Goal: Task Accomplishment & Management: Use online tool/utility

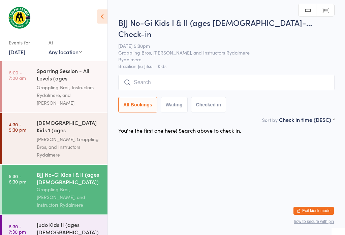
scroll to position [64, 0]
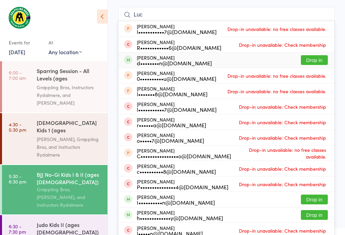
type input "Luc"
click at [316, 55] on button "Drop in" at bounding box center [314, 60] width 27 height 10
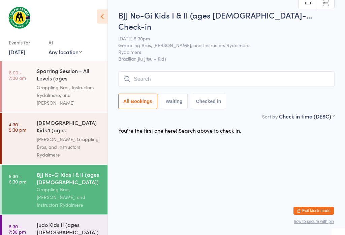
scroll to position [0, 0]
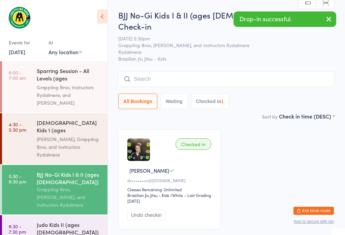
click at [251, 71] on input "search" at bounding box center [226, 78] width 216 height 15
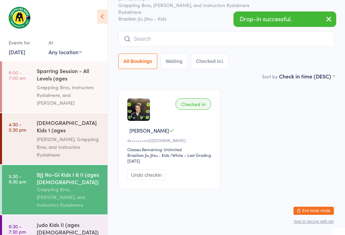
scroll to position [61, 0]
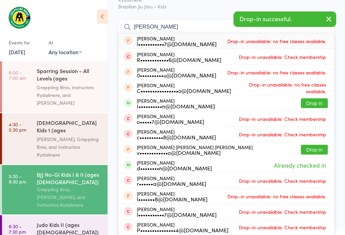
type input "[PERSON_NAME]"
click at [319, 98] on button "Drop in" at bounding box center [314, 103] width 27 height 10
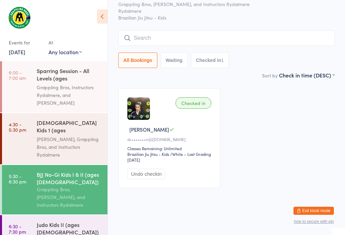
scroll to position [36, 0]
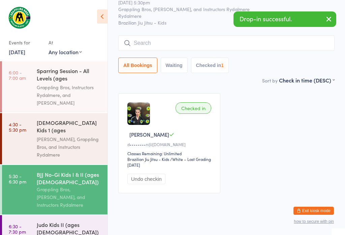
click at [55, 84] on div "Grappling Bros, Instructors Rydalmere, and [PERSON_NAME]" at bounding box center [69, 94] width 65 height 23
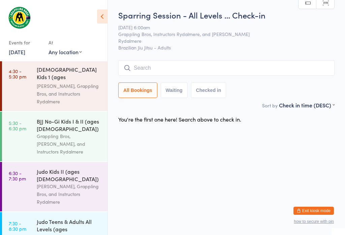
scroll to position [59, 0]
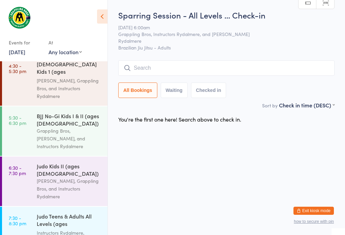
click at [34, 157] on link "6:30 - 7:30 pm Judo Kids II (ages [DEMOGRAPHIC_DATA]) [PERSON_NAME], Grappling …" at bounding box center [54, 181] width 105 height 49
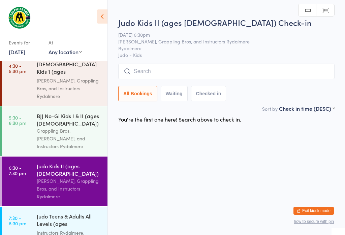
click at [159, 69] on input "search" at bounding box center [226, 71] width 216 height 15
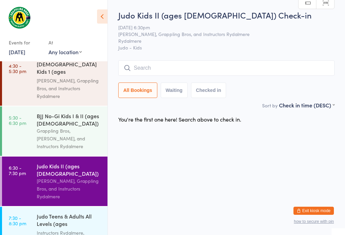
type input "D"
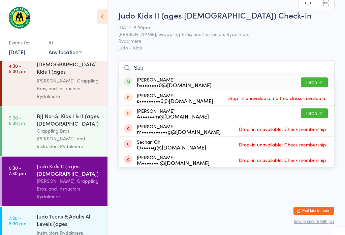
type input "Seb"
click at [317, 77] on button "Drop in" at bounding box center [314, 82] width 27 height 10
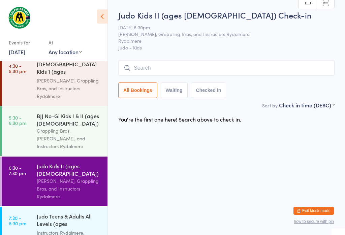
scroll to position [0, 0]
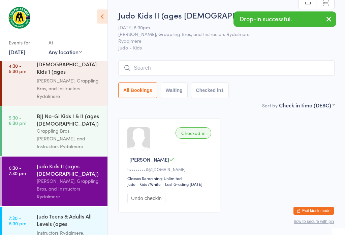
click at [80, 177] on div "[PERSON_NAME], Grappling Bros, and Instructors Rydalmere" at bounding box center [69, 188] width 65 height 23
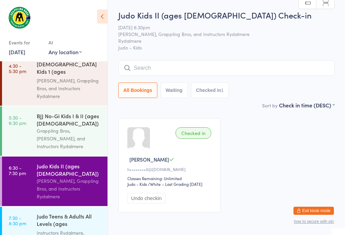
click at [179, 71] on input "search" at bounding box center [226, 67] width 216 height 15
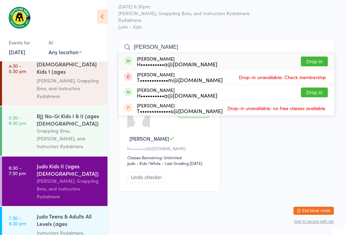
scroll to position [49, 0]
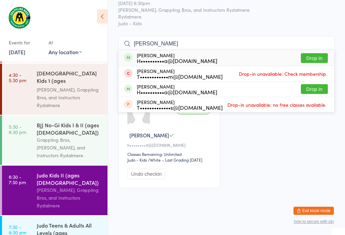
type input "[PERSON_NAME]"
click at [316, 53] on button "Drop in" at bounding box center [314, 58] width 27 height 10
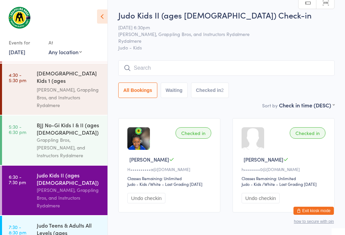
scroll to position [0, 0]
click at [224, 75] on input "search" at bounding box center [226, 67] width 216 height 15
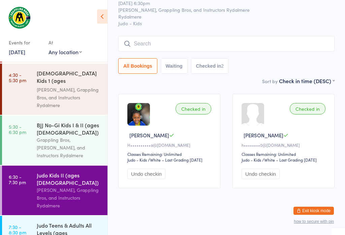
scroll to position [61, 0]
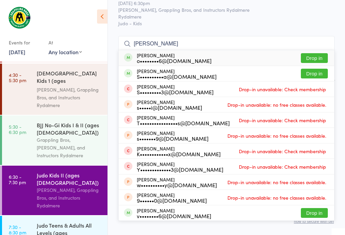
type input "[PERSON_NAME]"
click at [322, 53] on button "Drop in" at bounding box center [314, 58] width 27 height 10
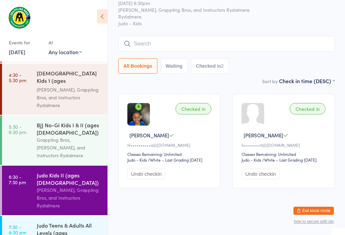
scroll to position [30, 0]
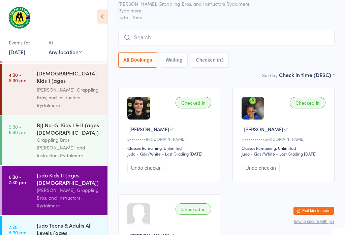
click at [256, 38] on input "search" at bounding box center [226, 37] width 216 height 15
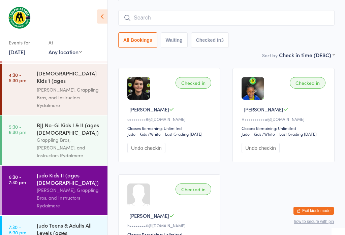
scroll to position [61, 0]
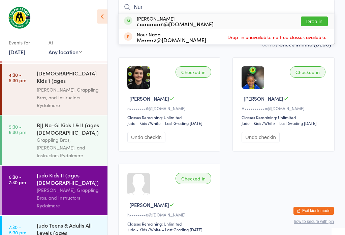
type input "Nur"
click at [314, 20] on button "Drop in" at bounding box center [314, 21] width 27 height 10
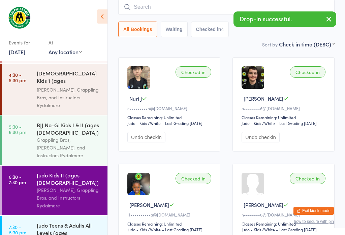
click at [68, 136] on div "Grappling Bros, [PERSON_NAME], and Instructors Rydalmere" at bounding box center [69, 147] width 65 height 23
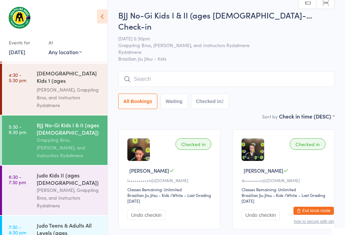
click at [42, 186] on div "[PERSON_NAME], Grappling Bros, and Instructors Rydalmere" at bounding box center [69, 197] width 65 height 23
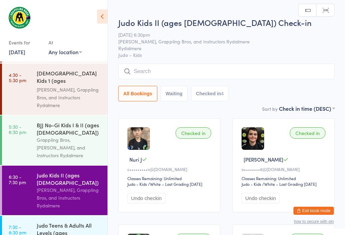
click at [253, 64] on input "search" at bounding box center [226, 71] width 216 height 15
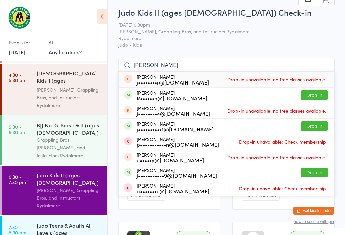
scroll to position [11, 0]
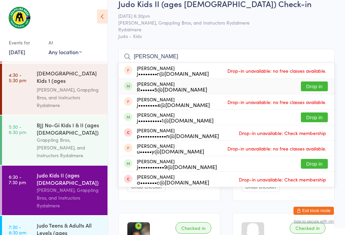
type input "[PERSON_NAME]"
click at [319, 84] on button "Drop in" at bounding box center [314, 86] width 27 height 10
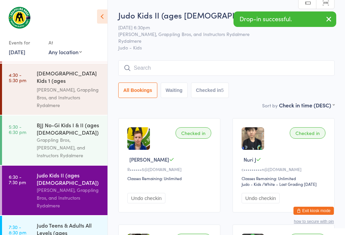
scroll to position [0, 0]
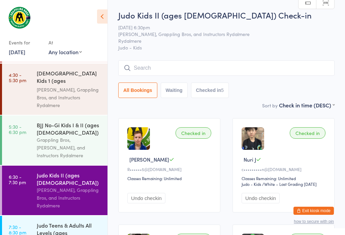
click at [246, 74] on input "search" at bounding box center [226, 67] width 216 height 15
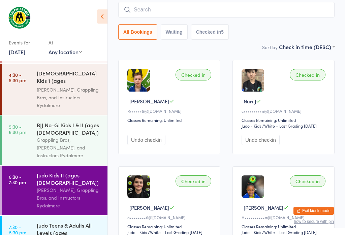
scroll to position [61, 0]
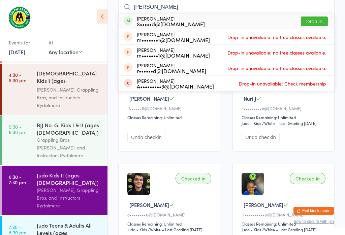
type input "[PERSON_NAME]"
click at [321, 22] on button "Drop in" at bounding box center [314, 21] width 27 height 10
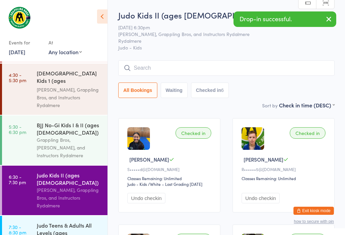
scroll to position [0, 0]
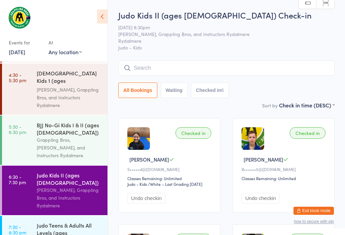
click at [193, 62] on input "search" at bounding box center [226, 67] width 216 height 15
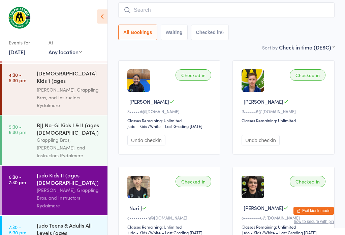
scroll to position [61, 0]
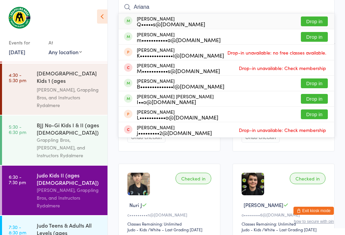
type input "Ariana"
click at [317, 17] on button "Drop in" at bounding box center [314, 21] width 27 height 10
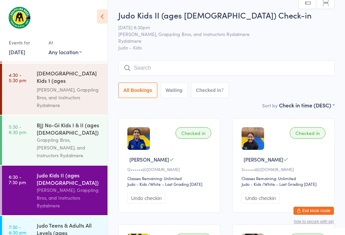
scroll to position [0, 0]
click at [178, 68] on input "search" at bounding box center [226, 67] width 216 height 15
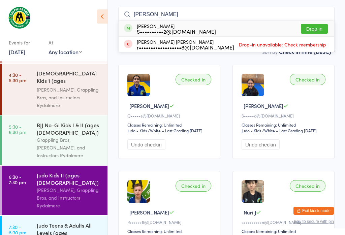
scroll to position [52, 0]
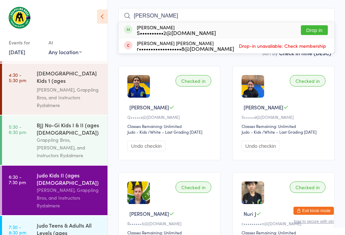
type input "[PERSON_NAME]"
click at [201, 28] on div "[PERSON_NAME] S••••••••••2@[DOMAIN_NAME] Drop in" at bounding box center [225, 29] width 215 height 15
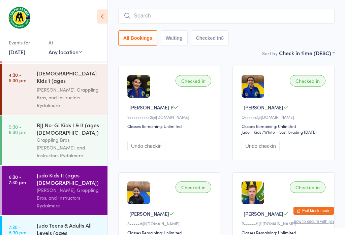
click at [192, 15] on input "search" at bounding box center [226, 15] width 216 height 15
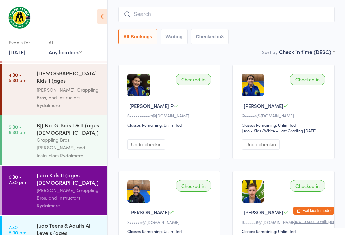
scroll to position [61, 0]
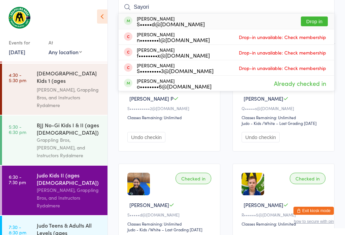
type input "Sayori"
click at [316, 17] on button "Drop in" at bounding box center [314, 21] width 27 height 10
